Goal: Transaction & Acquisition: Subscribe to service/newsletter

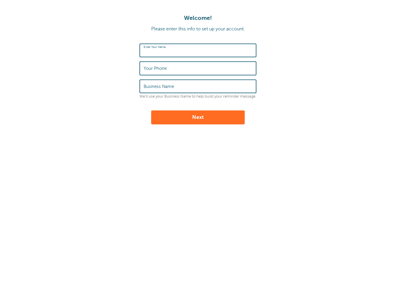
click at [211, 47] on input "Enter Your Name" at bounding box center [198, 50] width 109 height 13
type input "Jocelle"
click at [185, 67] on input "Your Phone" at bounding box center [198, 68] width 109 height 13
type input "‪(845) 419-3274‬"
click at [176, 88] on input "Business Name" at bounding box center [198, 86] width 109 height 13
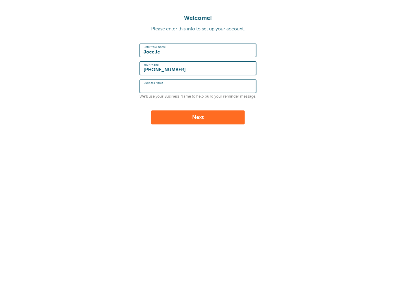
type input "GoReminders"
click at [200, 115] on button "Next" at bounding box center [198, 118] width 94 height 14
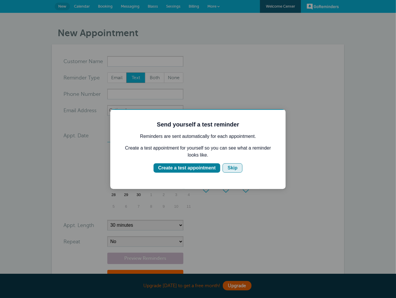
click at [236, 166] on div "Skip" at bounding box center [232, 167] width 10 height 7
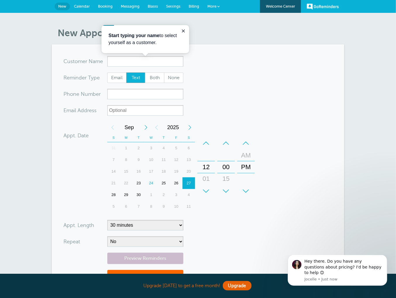
click at [193, 9] on link "Billing" at bounding box center [194, 6] width 19 height 13
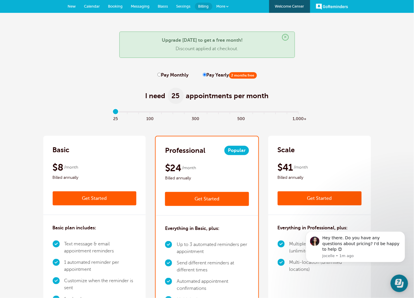
scroll to position [0, 0]
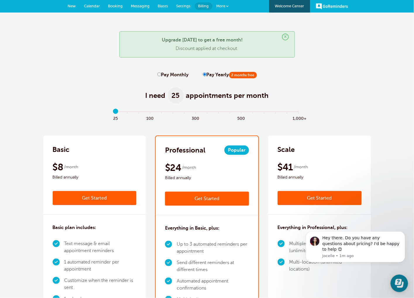
click at [328, 103] on div "I need 25 appointments per month" at bounding box center [207, 92] width 328 height 29
drag, startPoint x: 128, startPoint y: 113, endPoint x: 231, endPoint y: 125, distance: 103.5
click at [128, 113] on input "range" at bounding box center [206, 112] width 189 height 1
drag, startPoint x: 103, startPoint y: 63, endPoint x: 95, endPoint y: 67, distance: 8.6
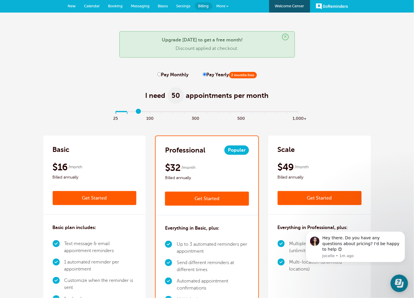
click at [135, 112] on input "range" at bounding box center [206, 112] width 189 height 1
type input "0"
click at [116, 113] on input "range" at bounding box center [206, 112] width 189 height 1
click at [102, 199] on link "Get Started" at bounding box center [95, 198] width 84 height 14
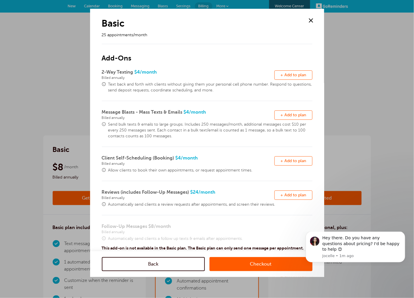
click at [296, 75] on span "+ Add to plan" at bounding box center [293, 75] width 26 height 4
drag, startPoint x: 295, startPoint y: 118, endPoint x: 287, endPoint y: 128, distance: 13.2
click at [295, 118] on button "Remove + Add to plan" at bounding box center [293, 115] width 38 height 9
click at [294, 160] on span "+ Add to plan" at bounding box center [293, 161] width 26 height 4
drag, startPoint x: 292, startPoint y: 197, endPoint x: 288, endPoint y: 184, distance: 13.7
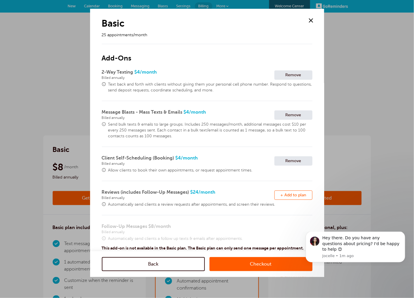
click at [292, 197] on span "+ Add to plan" at bounding box center [293, 195] width 26 height 4
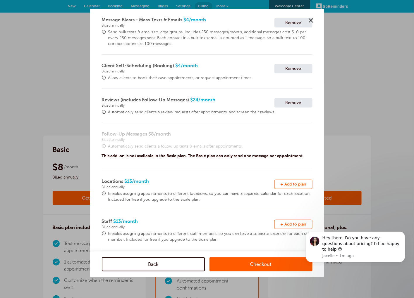
scroll to position [96, 0]
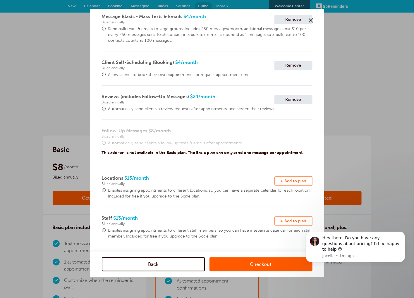
drag, startPoint x: 292, startPoint y: 181, endPoint x: 278, endPoint y: 182, distance: 14.9
click at [292, 181] on span "+ Add to plan" at bounding box center [293, 181] width 26 height 4
click at [284, 223] on span "+ Add to plan" at bounding box center [293, 221] width 26 height 4
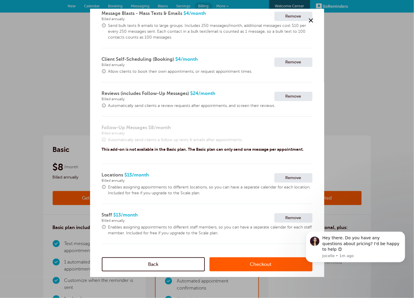
click at [266, 265] on link "Checkout" at bounding box center [260, 264] width 103 height 14
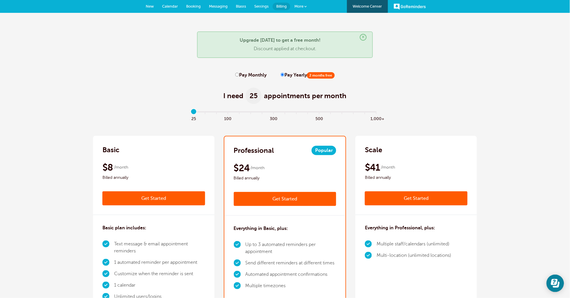
click at [274, 199] on link "Get Started" at bounding box center [285, 199] width 103 height 14
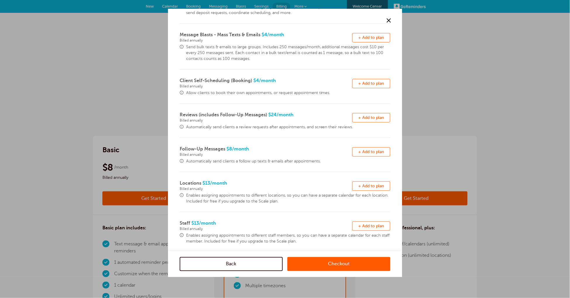
scroll to position [78, 0]
click at [365, 151] on span "+ Add to plan" at bounding box center [371, 151] width 26 height 4
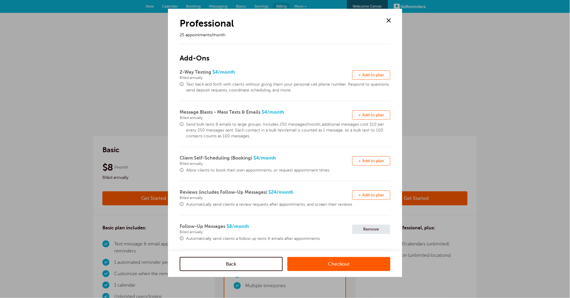
scroll to position [86, 0]
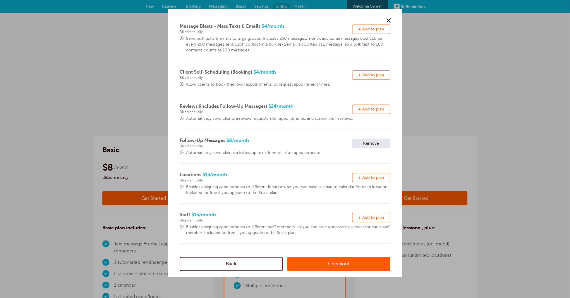
click at [332, 263] on link "Checkout" at bounding box center [338, 264] width 103 height 14
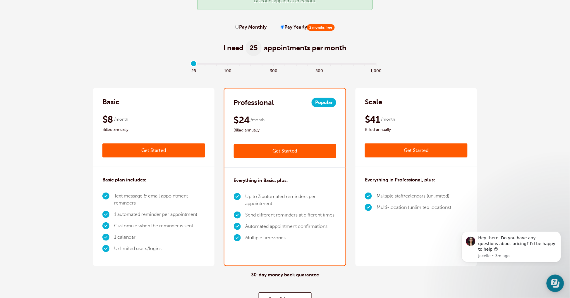
scroll to position [49, 0]
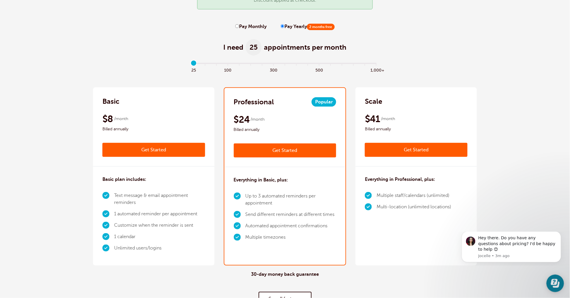
click at [291, 148] on link "Get Started" at bounding box center [285, 151] width 103 height 14
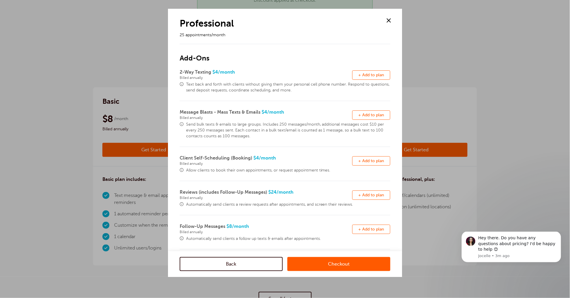
click at [367, 230] on span "+ Add to plan" at bounding box center [371, 229] width 26 height 4
click at [341, 262] on link "Checkout" at bounding box center [338, 264] width 103 height 14
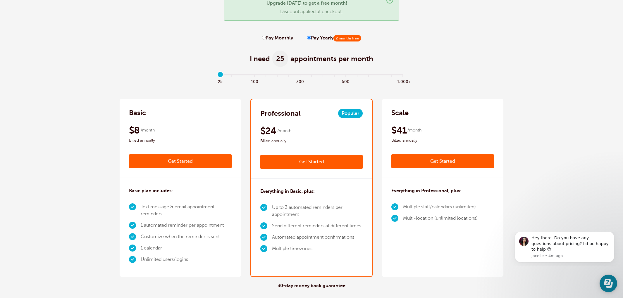
scroll to position [39, 0]
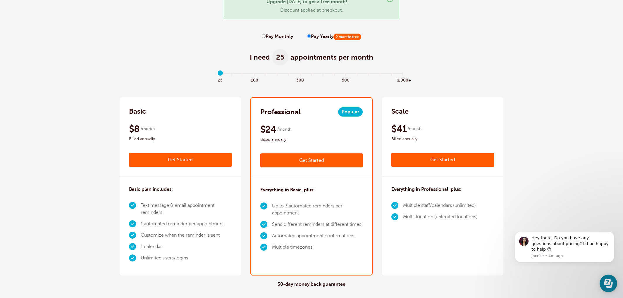
click at [313, 158] on link "Get Started" at bounding box center [311, 161] width 103 height 14
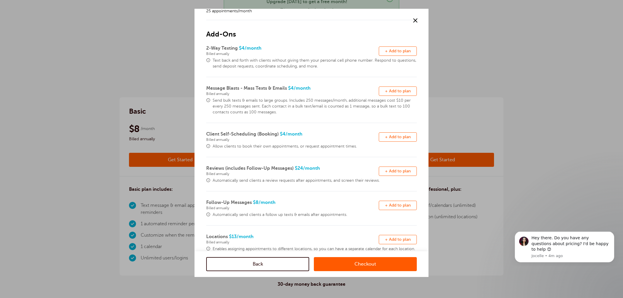
scroll to position [23, 0]
click at [363, 260] on link "Checkout" at bounding box center [365, 264] width 103 height 14
